Goal: Use online tool/utility: Utilize a website feature to perform a specific function

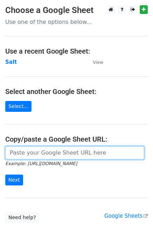
click at [16, 153] on input "url" at bounding box center [74, 152] width 139 height 13
paste input "[URL][DOMAIN_NAME]"
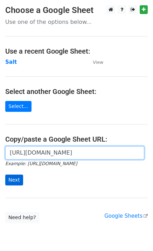
scroll to position [0, 152]
type input "[URL][DOMAIN_NAME]"
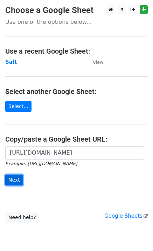
click at [19, 177] on input "Next" at bounding box center [14, 179] width 18 height 11
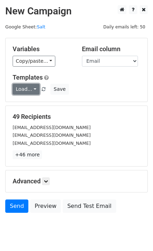
click at [30, 91] on link "Load..." at bounding box center [26, 89] width 27 height 11
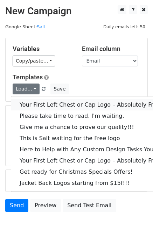
click at [37, 104] on link "Your First Left Chest or Cap Logo – Absolutely Free" at bounding box center [94, 104] width 167 height 11
